Goal: Find contact information: Find contact information

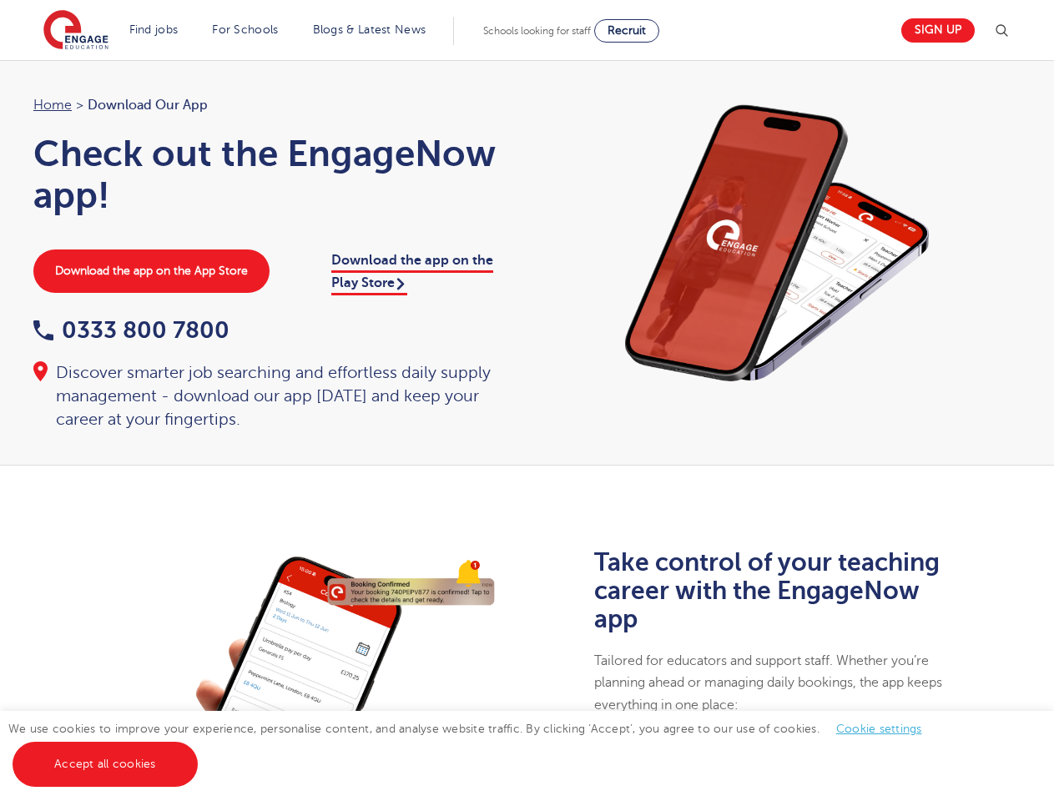
click at [527, 401] on div "Home > Download our app Check out the EngageNow app! Download the app on the Ap…" at bounding box center [272, 262] width 511 height 337
click at [1008, 31] on img at bounding box center [1002, 31] width 20 height 20
click at [878, 729] on div "✕" at bounding box center [527, 400] width 1054 height 801
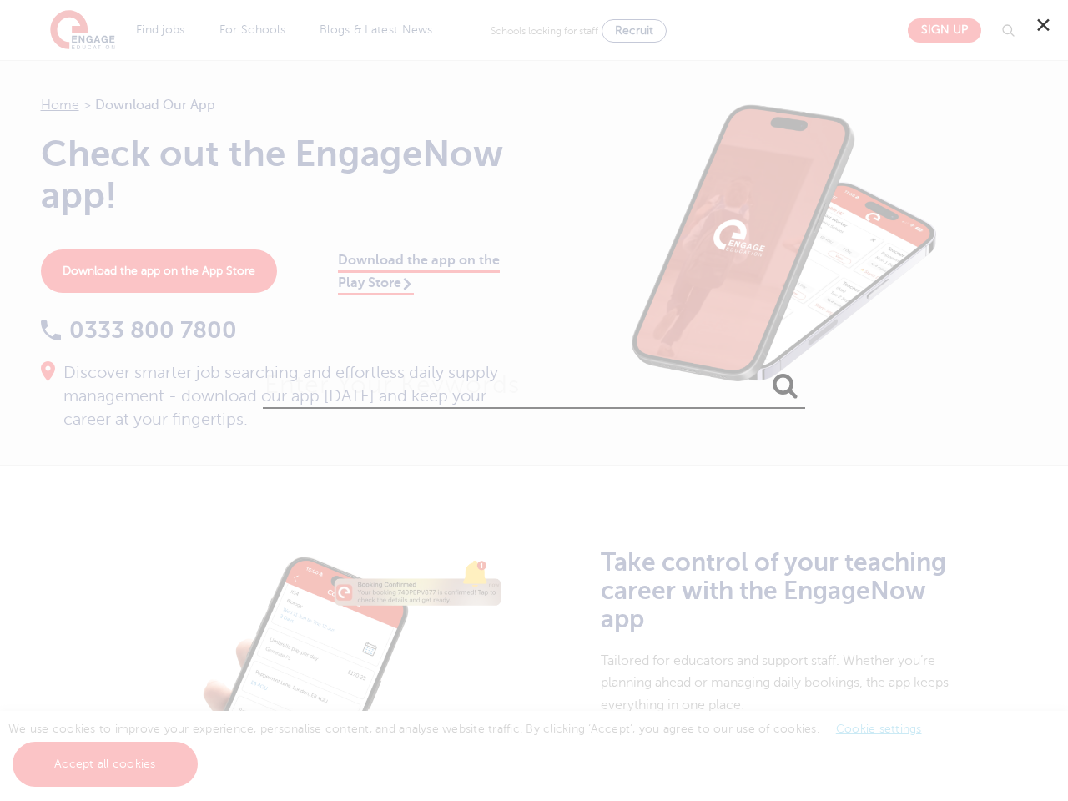
click at [104, 765] on div "✕" at bounding box center [534, 400] width 1068 height 801
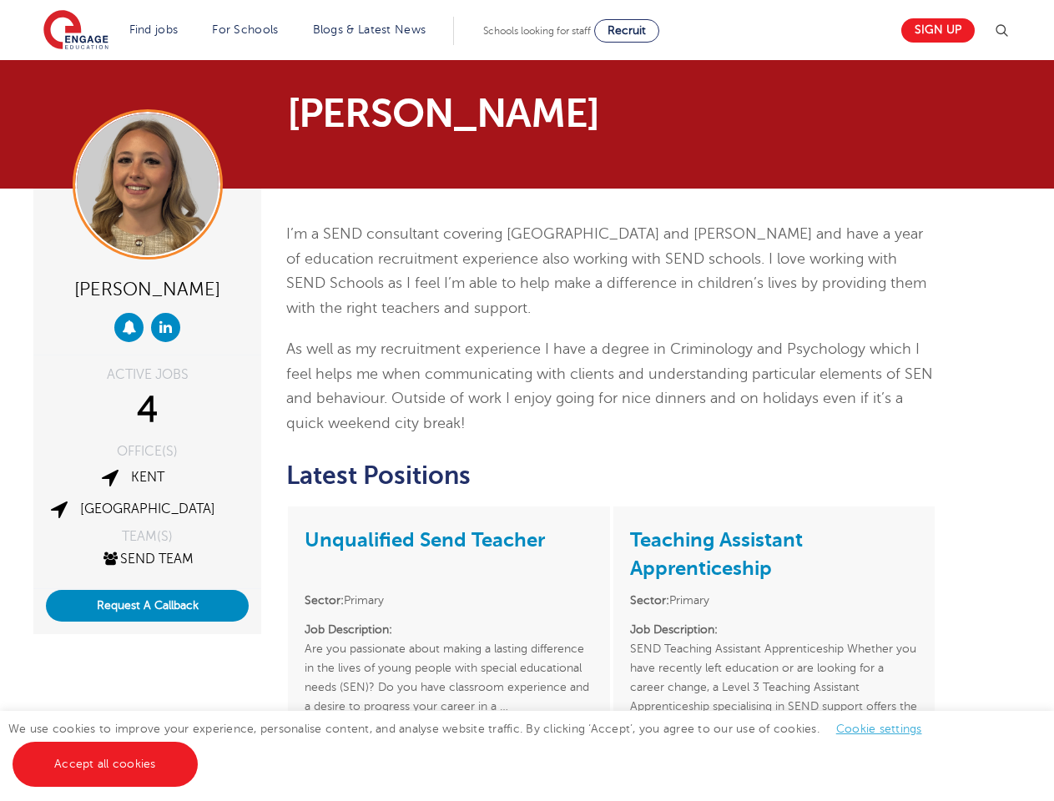
click at [527, 401] on span "As well as my recruitment experience I have a degree in Criminology and Psychol…" at bounding box center [609, 386] width 647 height 91
click at [1008, 31] on img at bounding box center [1002, 31] width 20 height 20
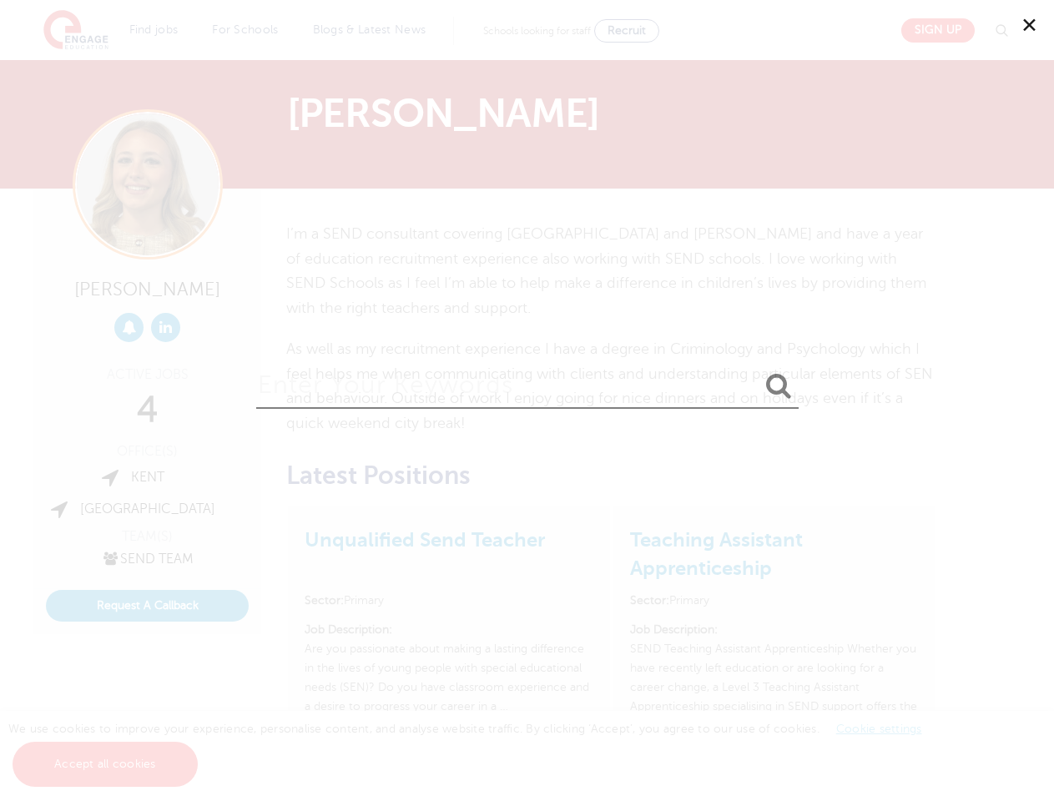
click at [147, 606] on div "✕" at bounding box center [527, 400] width 1054 height 801
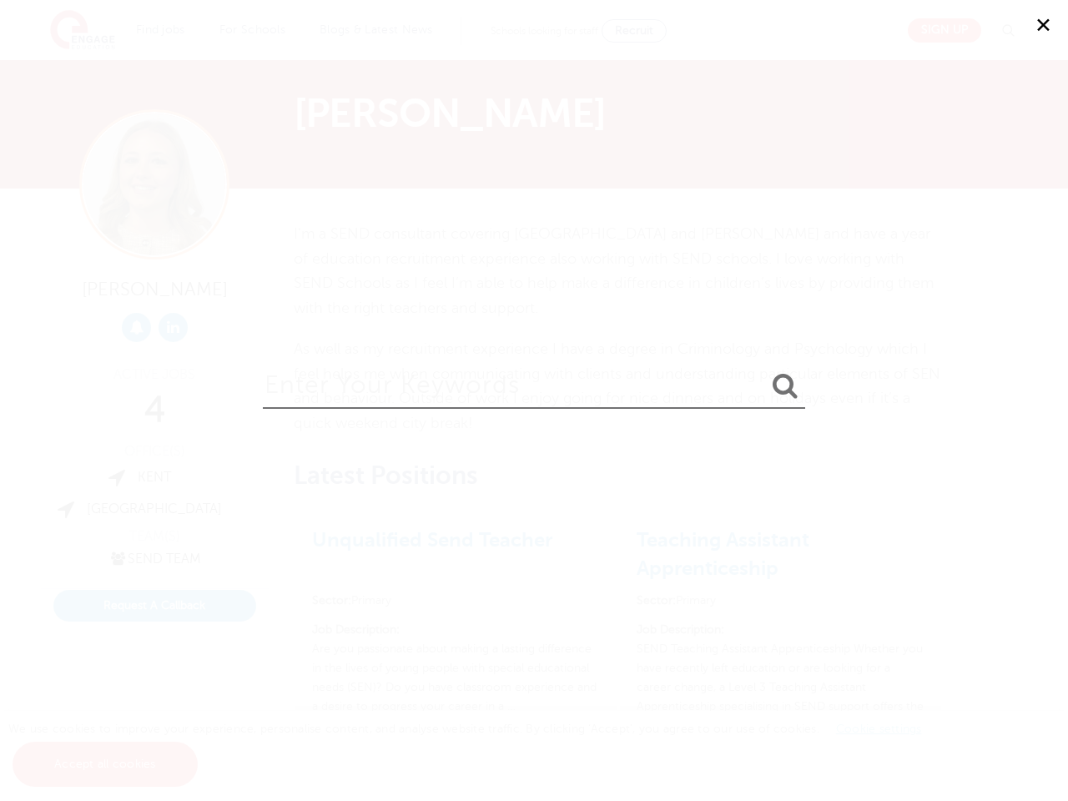
click at [878, 729] on div "✕" at bounding box center [534, 400] width 1068 height 801
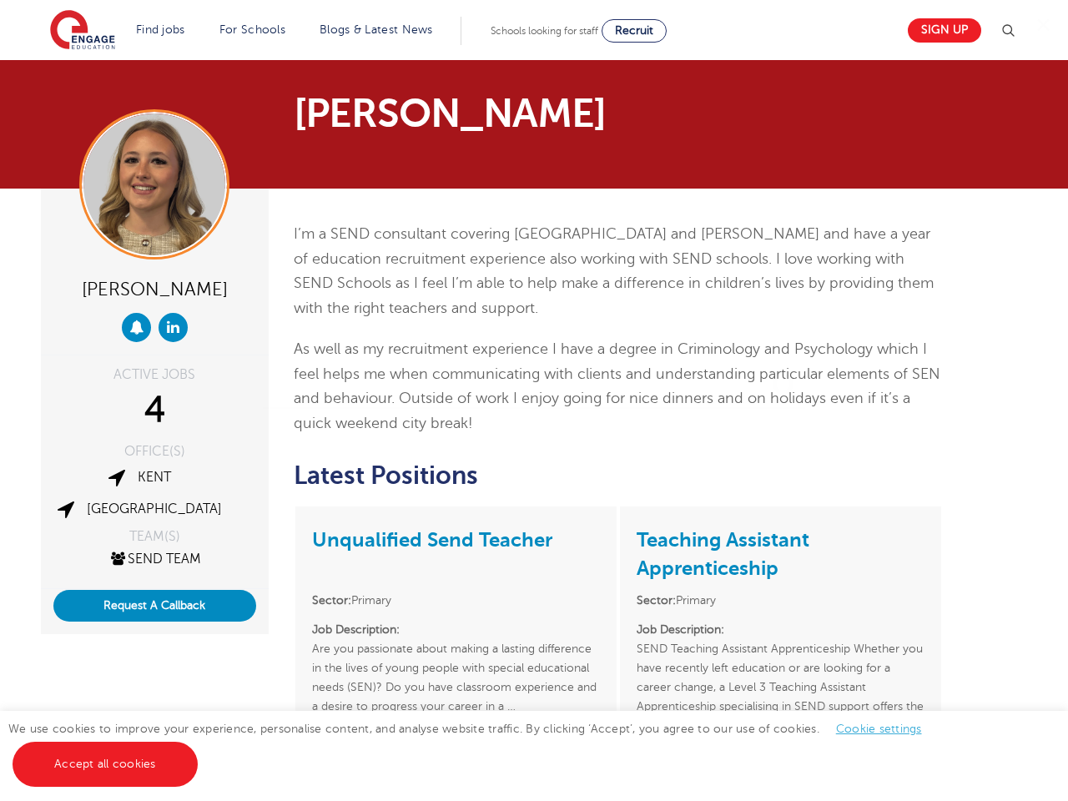
click at [104, 765] on div "✕" at bounding box center [534, 400] width 1068 height 801
